Goal: Task Accomplishment & Management: Manage account settings

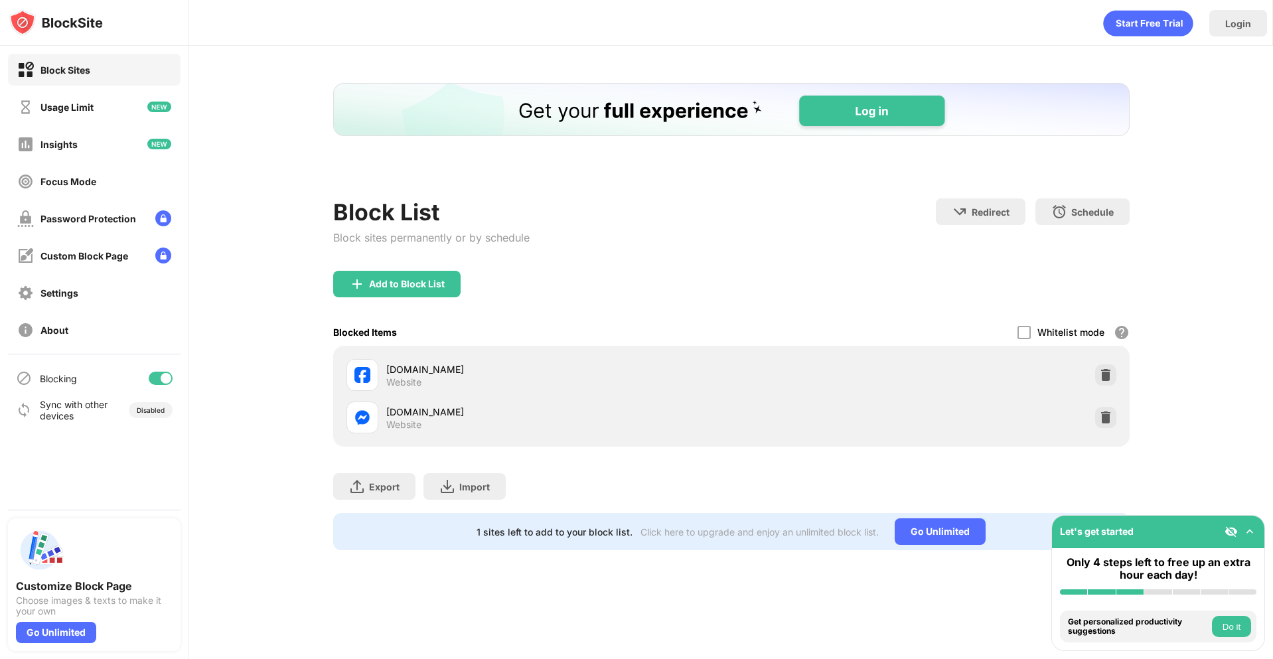
click at [1103, 377] on img at bounding box center [1105, 374] width 13 height 13
